Goal: Task Accomplishment & Management: Complete application form

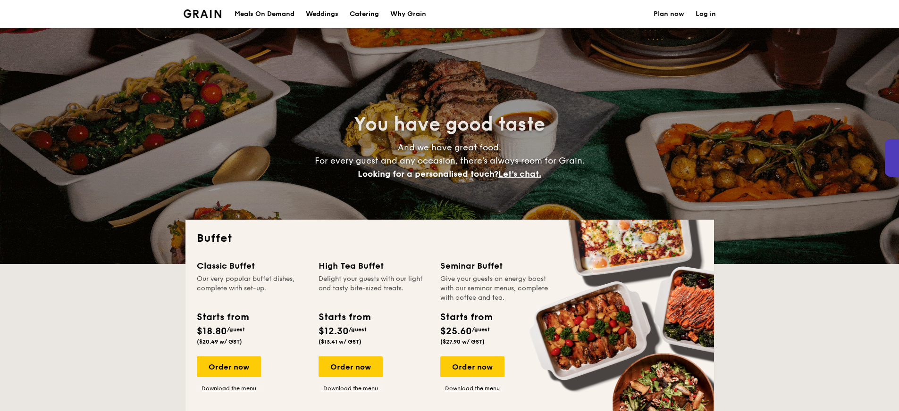
select select
click at [675, 16] on link "Plan now" at bounding box center [668, 14] width 31 height 28
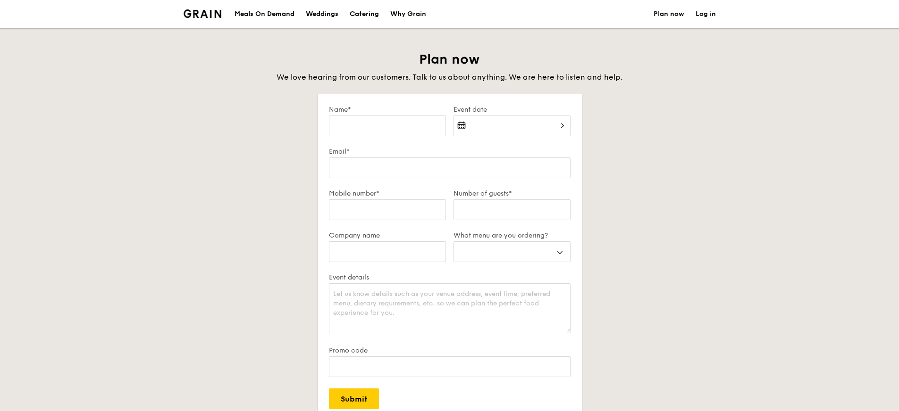
select select
click at [421, 131] on input "Name*" at bounding box center [387, 126] width 117 height 21
type input "[PERSON_NAME] [PERSON_NAME]"
type input "[PERSON_NAME][EMAIL_ADDRESS][DOMAIN_NAME]"
type input "84268797"
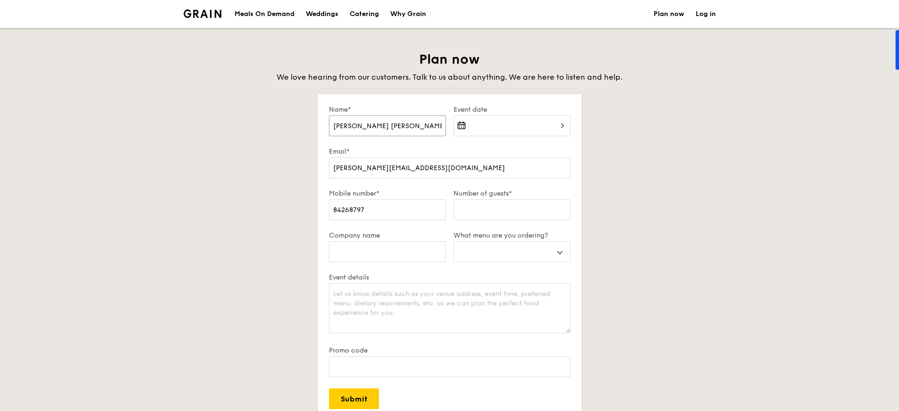
select select
drag, startPoint x: 389, startPoint y: 127, endPoint x: 363, endPoint y: 125, distance: 26.0
click at [362, 125] on input "Danielle Ming Tze Tan" at bounding box center [387, 126] width 117 height 21
type input "Danielle Tan"
select select
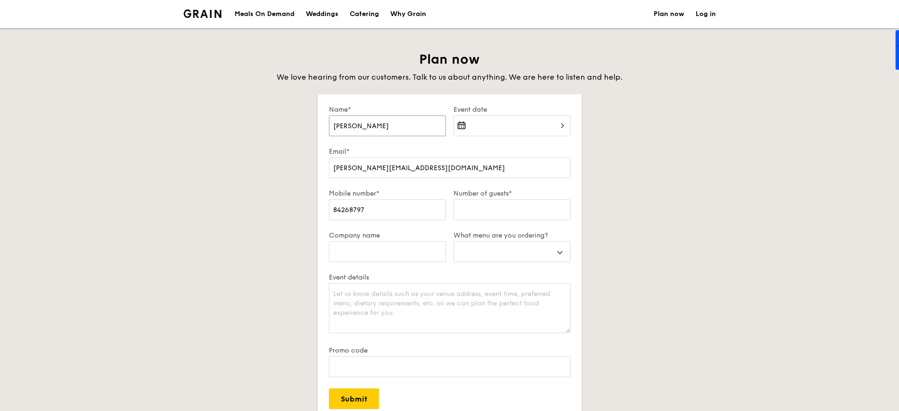
type input "Danielle Tan"
select select
type input "Danielle Tan"
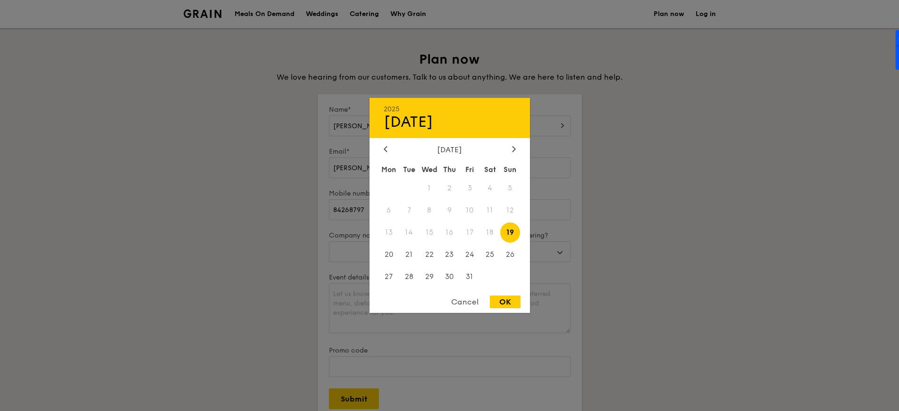
click at [510, 119] on div "2025 Oct 19 October 2025 Mon Tue Wed Thu Fri Sat Sun 1 2 3 4 5 6 7 8 9 10 11 12…" at bounding box center [511, 132] width 117 height 32
click at [409, 254] on span "21" at bounding box center [409, 254] width 20 height 20
click at [446, 257] on span "23" at bounding box center [449, 254] width 20 height 20
click at [407, 254] on span "21" at bounding box center [409, 254] width 20 height 20
click at [429, 256] on span "22" at bounding box center [429, 254] width 20 height 20
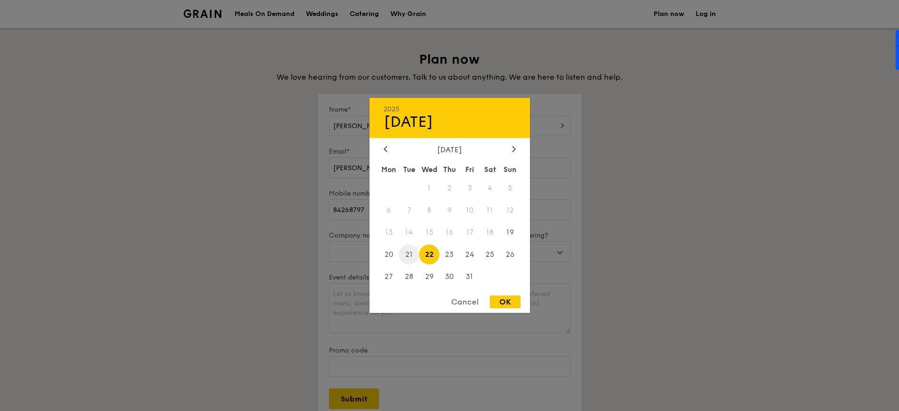
click at [407, 255] on span "21" at bounding box center [409, 254] width 20 height 20
click at [507, 303] on div "OK" at bounding box center [505, 302] width 31 height 13
type input "Oct 21, 2025"
select select
